Goal: Task Accomplishment & Management: Manage account settings

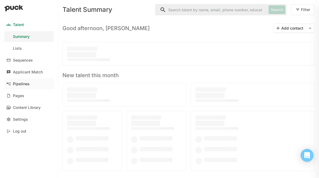
click at [26, 84] on div "Pipelines" at bounding box center [21, 84] width 17 height 5
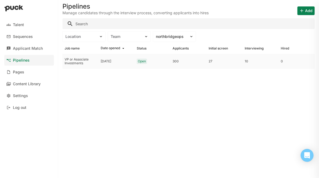
click at [99, 60] on div "[DATE]" at bounding box center [117, 61] width 36 height 15
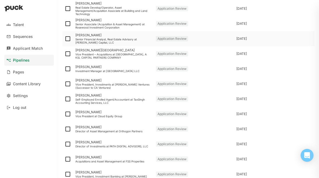
scroll to position [321, 0]
click at [82, 32] on div "[PERSON_NAME] Senior Financial Analyst, Real Estate Advisory at [PERSON_NAME] C…" at bounding box center [113, 38] width 81 height 15
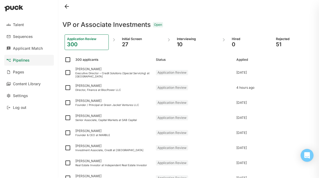
click at [188, 45] on div "10" at bounding box center [196, 44] width 39 height 6
